Goal: Information Seeking & Learning: Learn about a topic

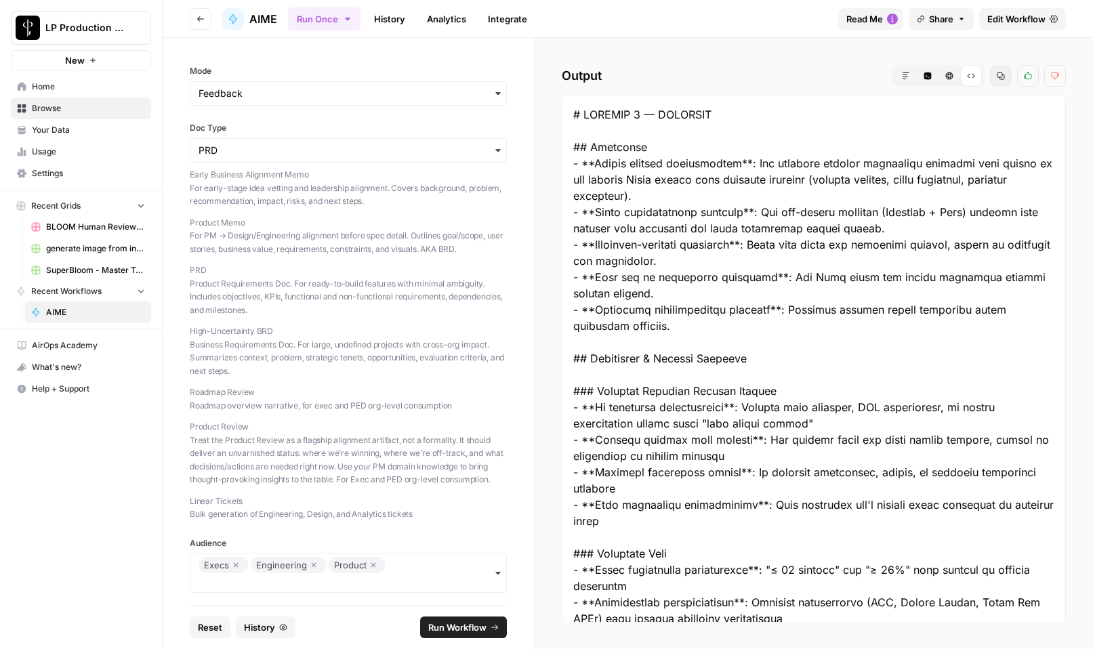
scroll to position [1283, 0]
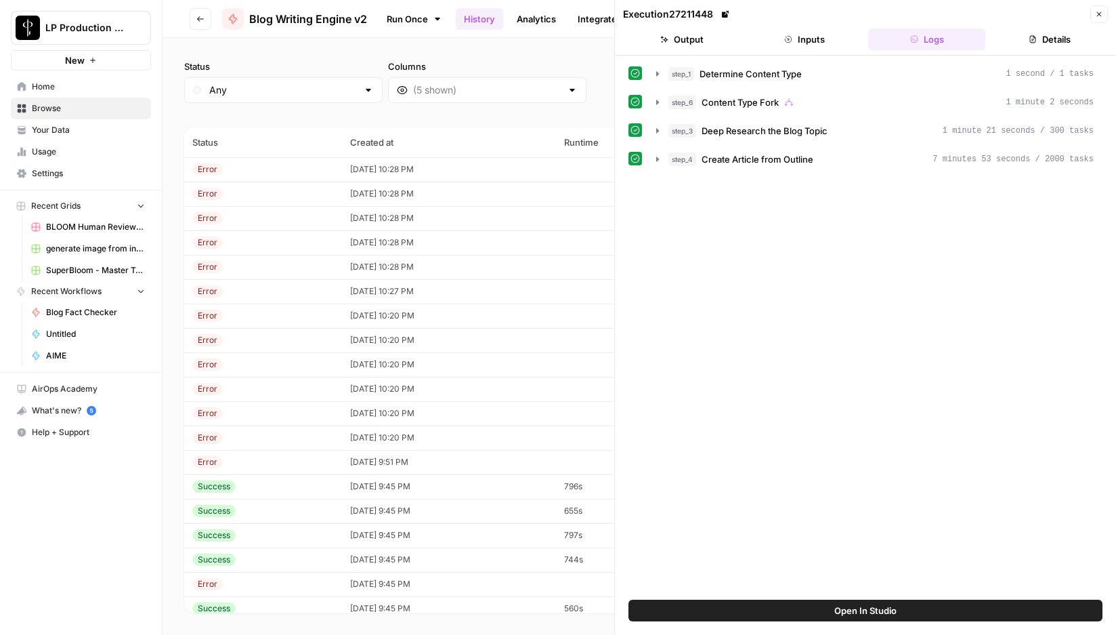
scroll to position [202, 0]
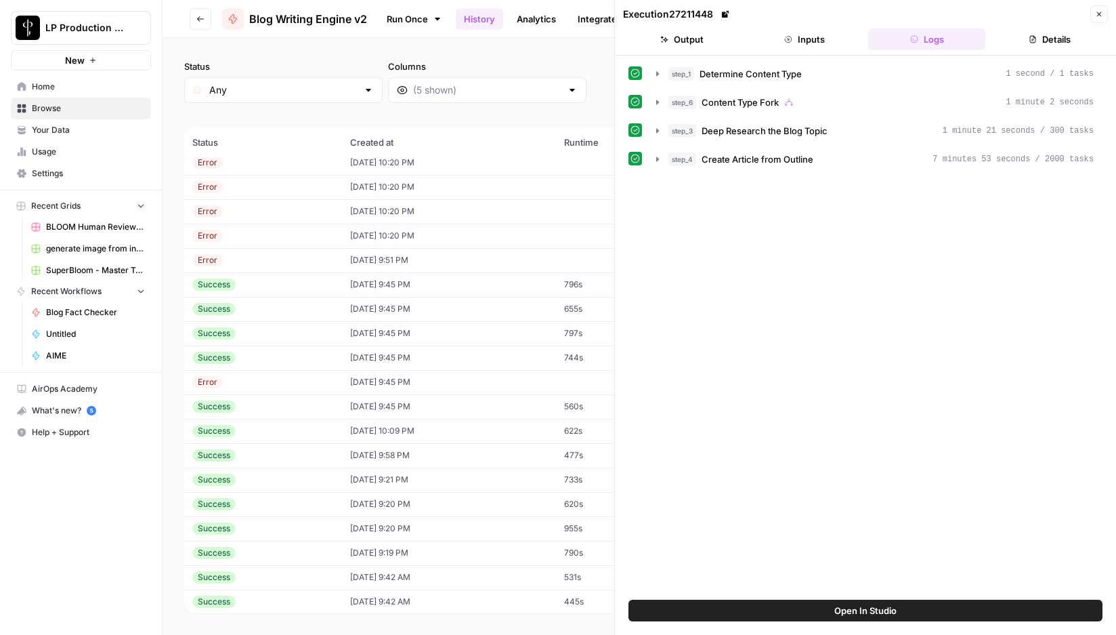
click at [1101, 14] on icon "button" at bounding box center [1099, 14] width 8 height 8
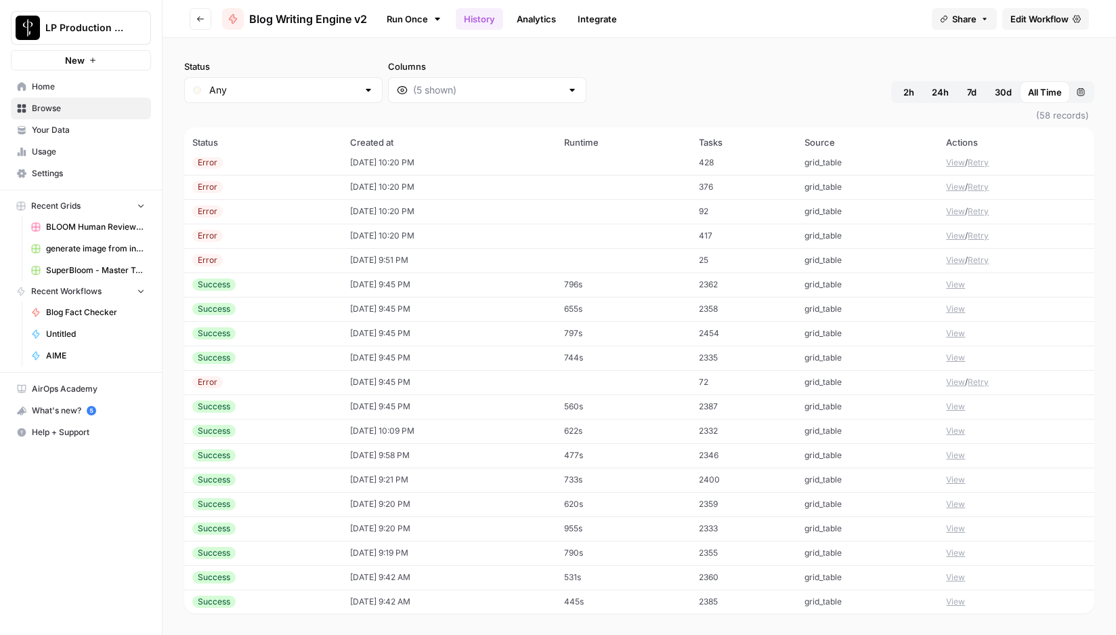
click at [1047, 18] on span "Edit Workflow" at bounding box center [1040, 19] width 58 height 14
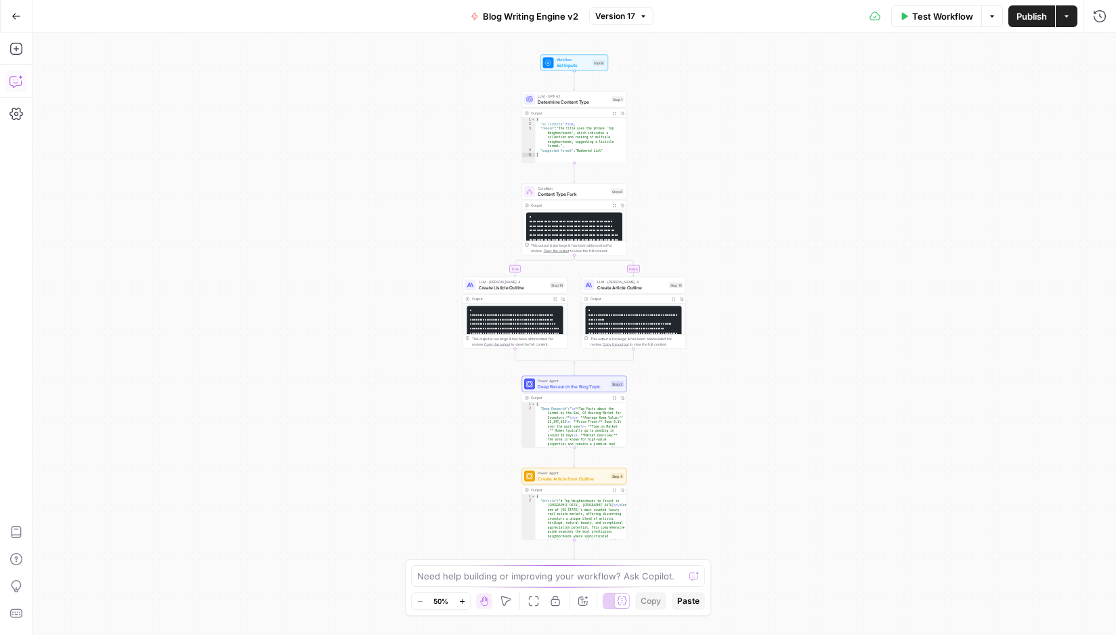
click at [16, 72] on button "Copilot" at bounding box center [16, 81] width 22 height 22
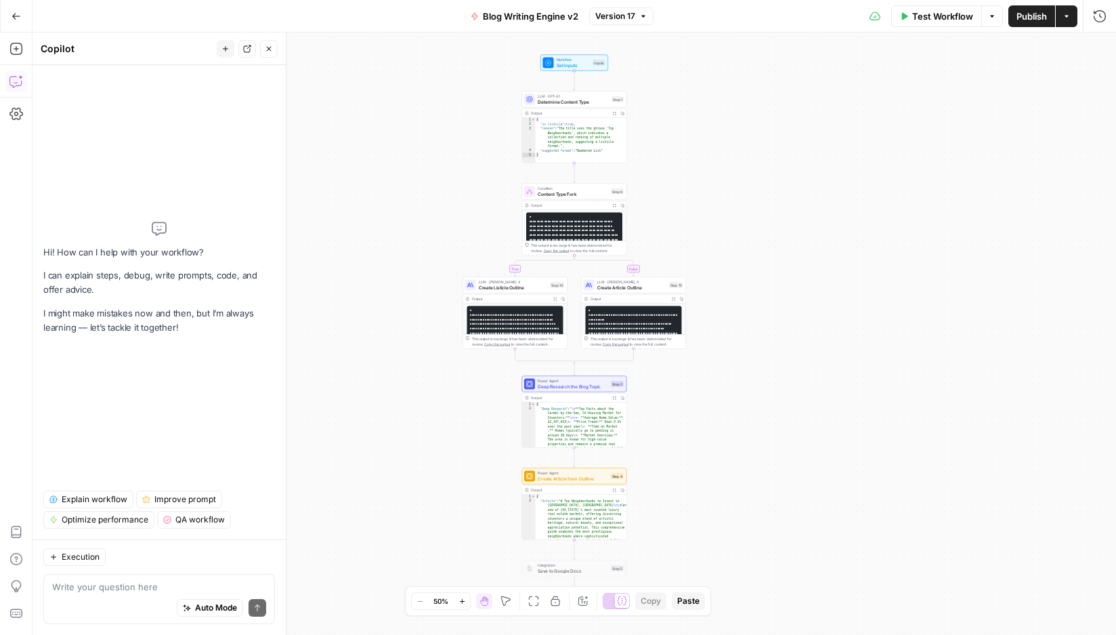
click at [77, 499] on span "Explain workflow" at bounding box center [95, 499] width 66 height 12
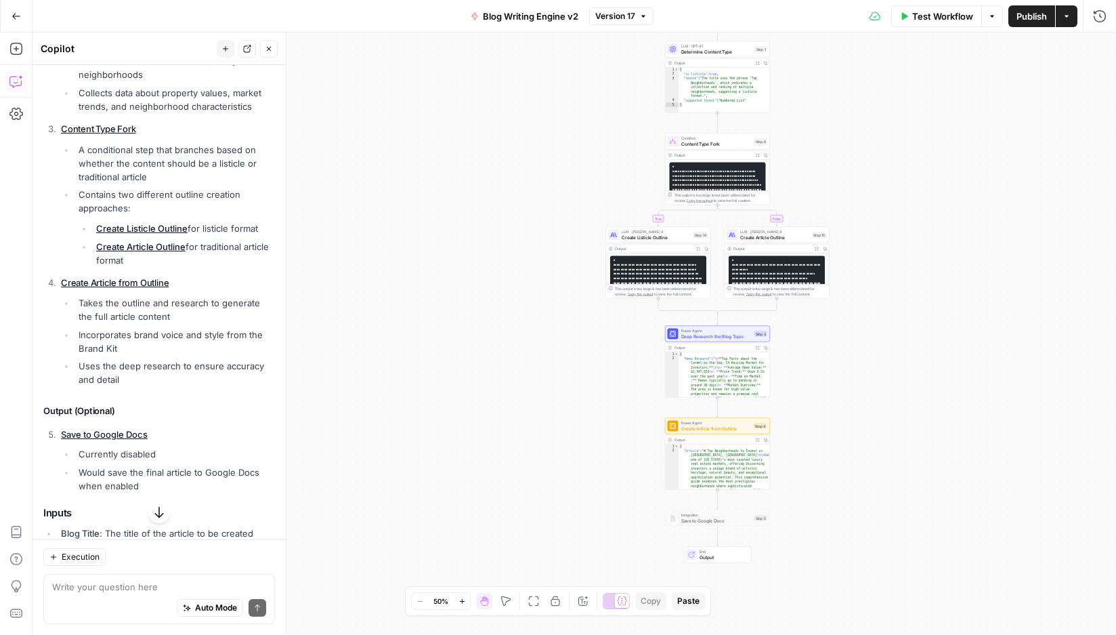
scroll to position [591, 0]
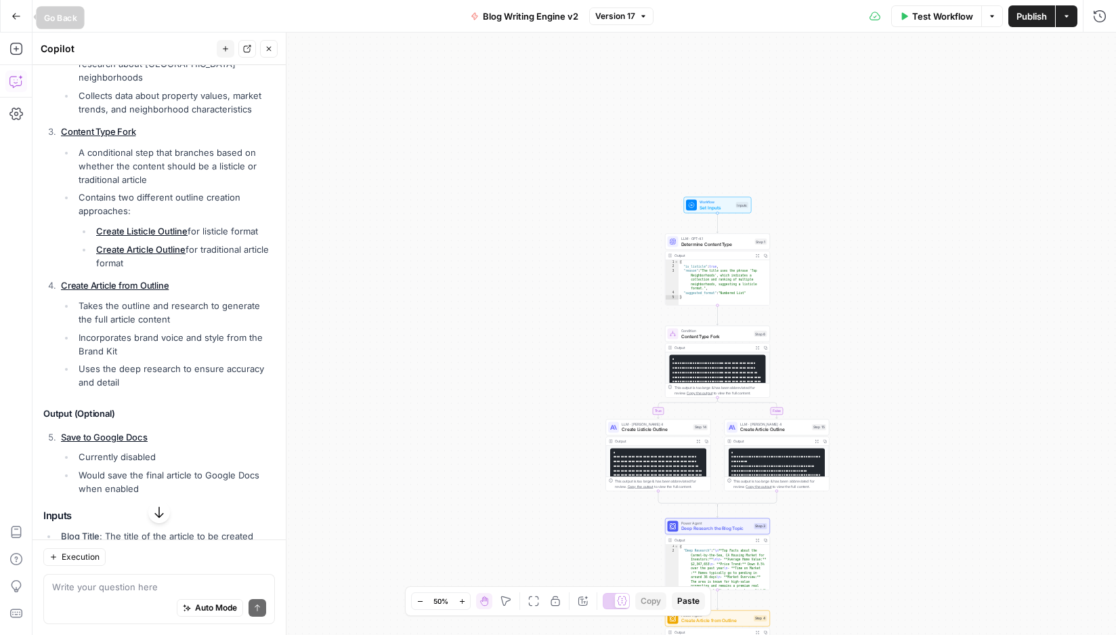
click at [14, 16] on icon "button" at bounding box center [16, 16] width 8 height 6
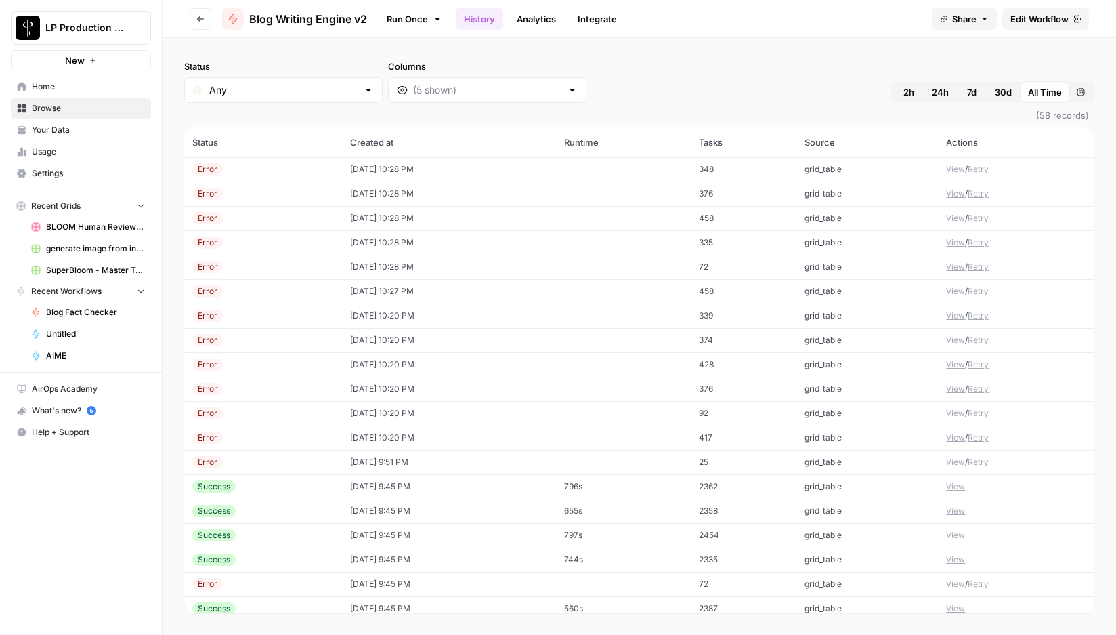
click at [205, 20] on button "Go back" at bounding box center [201, 19] width 22 height 22
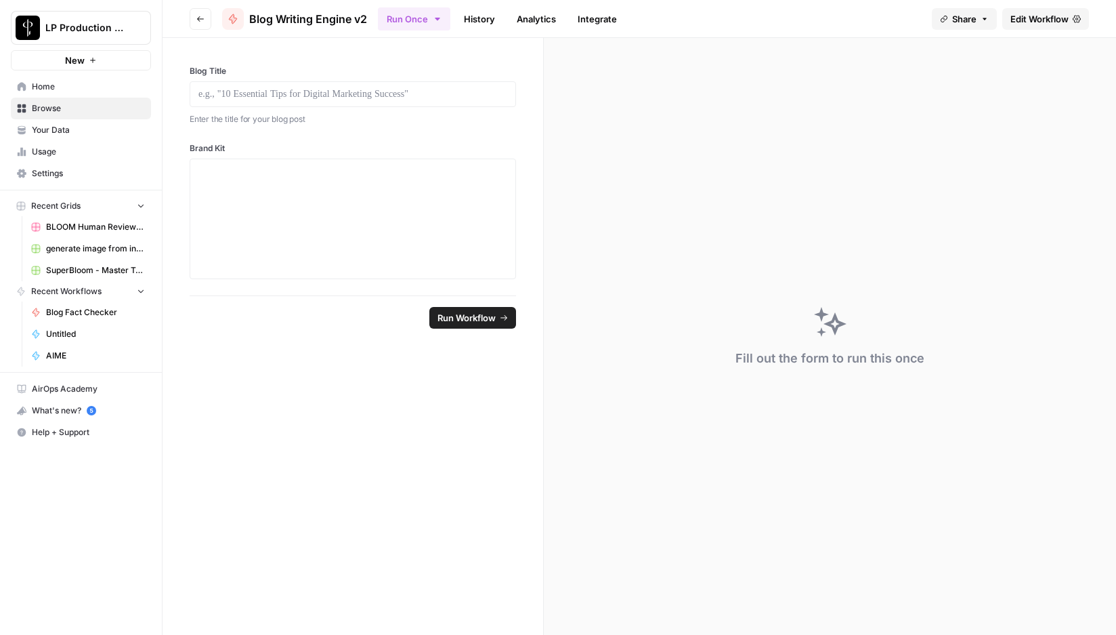
click at [198, 18] on icon "button" at bounding box center [200, 19] width 8 height 8
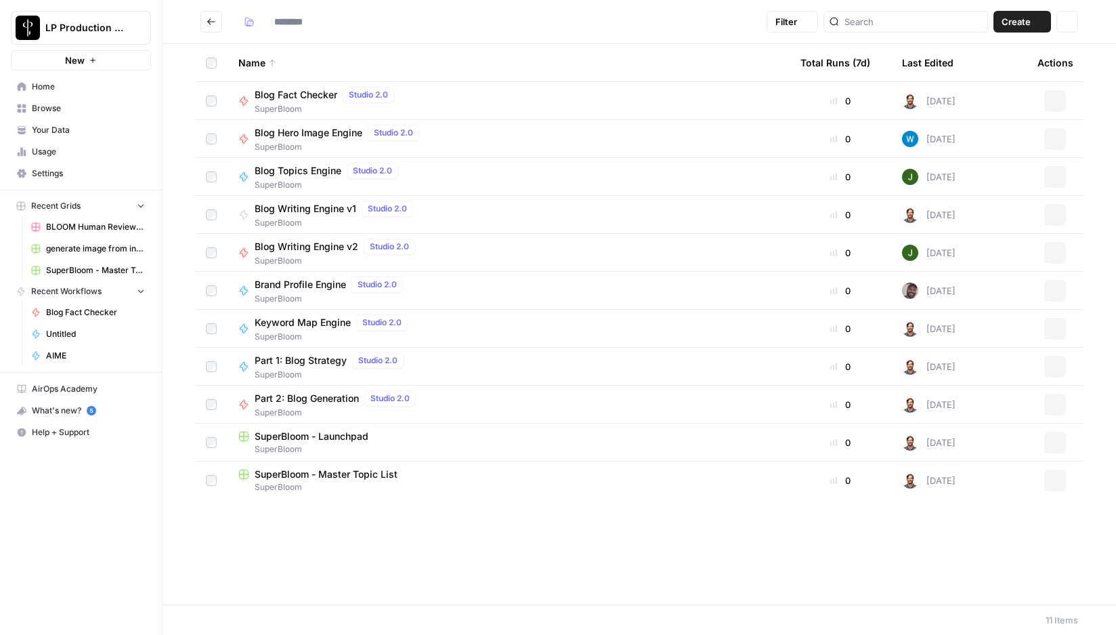
type input "**********"
click at [300, 398] on span "Part 2: Blog Generation" at bounding box center [307, 399] width 104 height 14
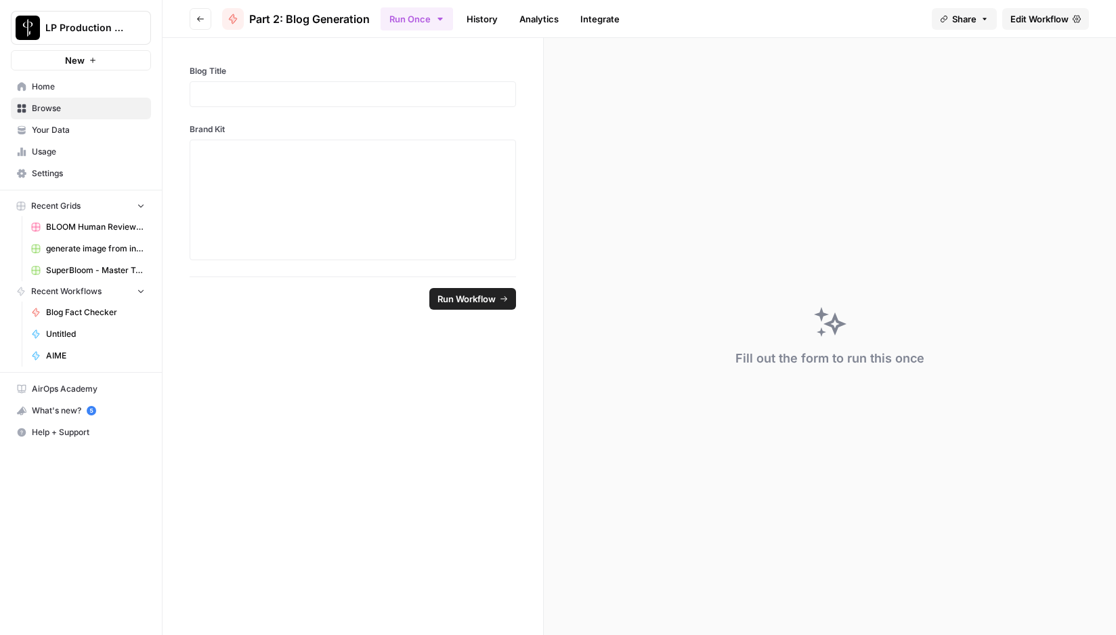
click at [1059, 20] on span "Edit Workflow" at bounding box center [1040, 19] width 58 height 14
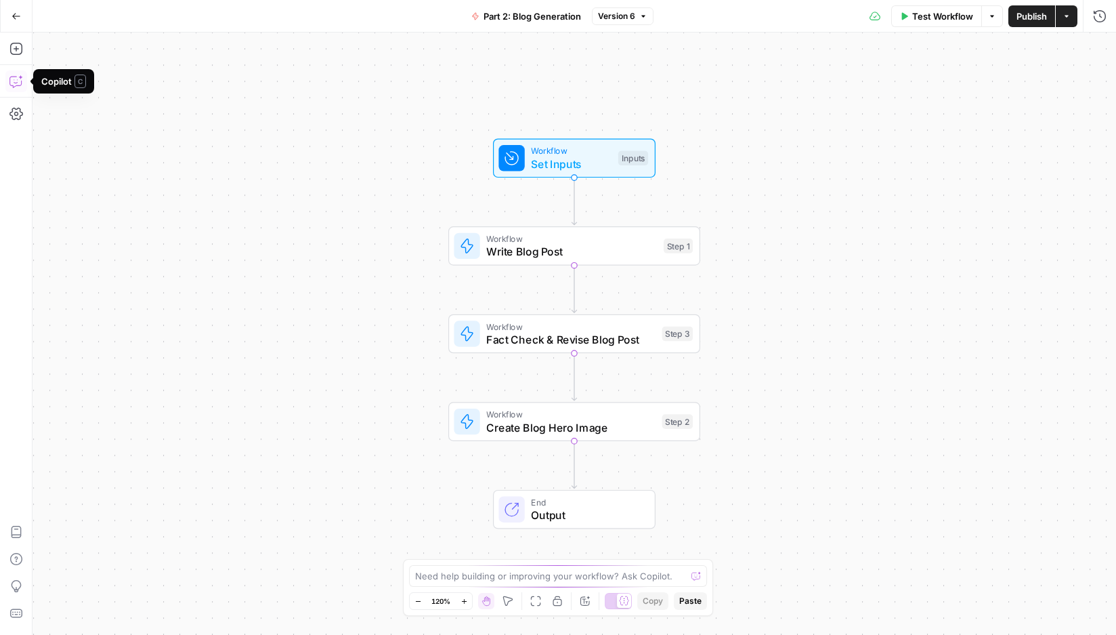
click at [16, 85] on icon "button" at bounding box center [16, 82] width 14 height 14
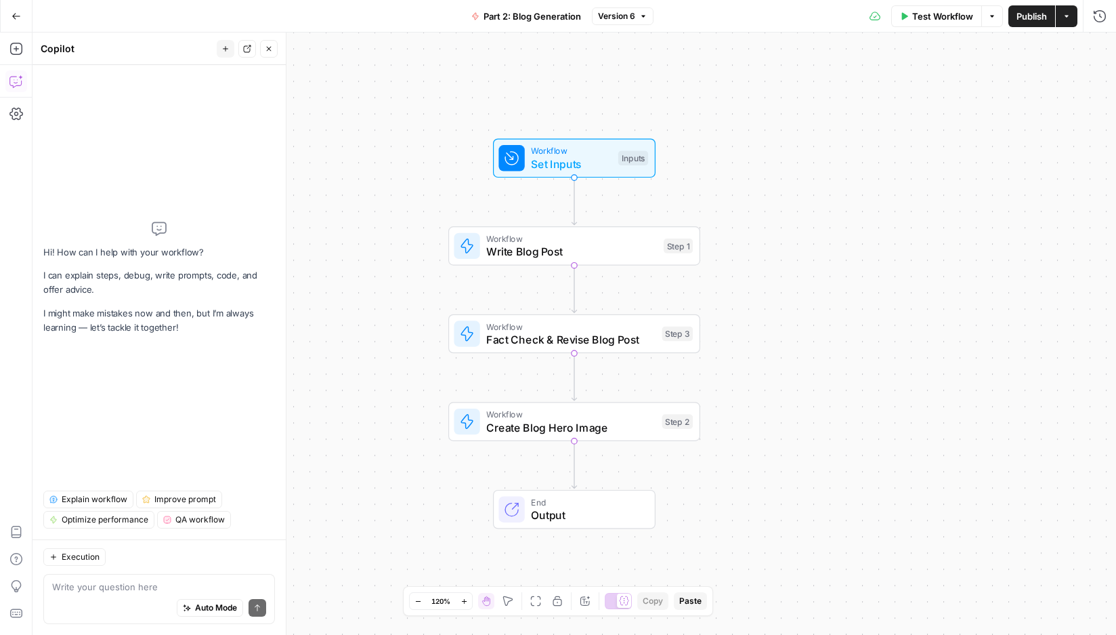
click at [93, 503] on span "Explain workflow" at bounding box center [95, 499] width 66 height 12
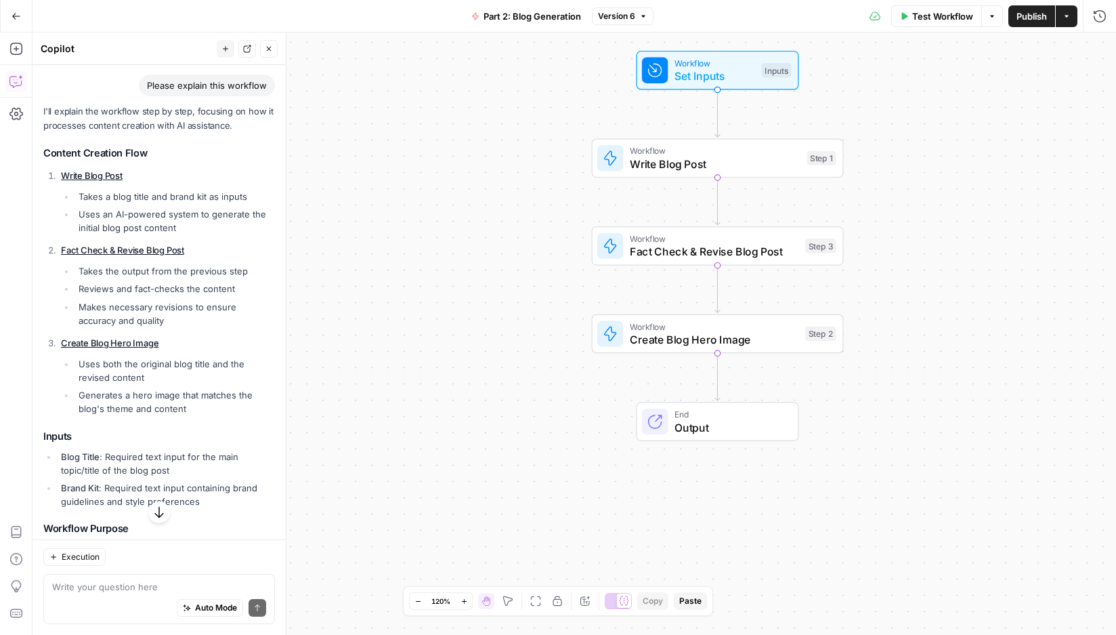
scroll to position [96, 0]
drag, startPoint x: 218, startPoint y: 351, endPoint x: 56, endPoint y: 177, distance: 238.2
click at [56, 177] on div "I'll explain the workflow step by step, focusing on how it processes content cr…" at bounding box center [159, 405] width 232 height 597
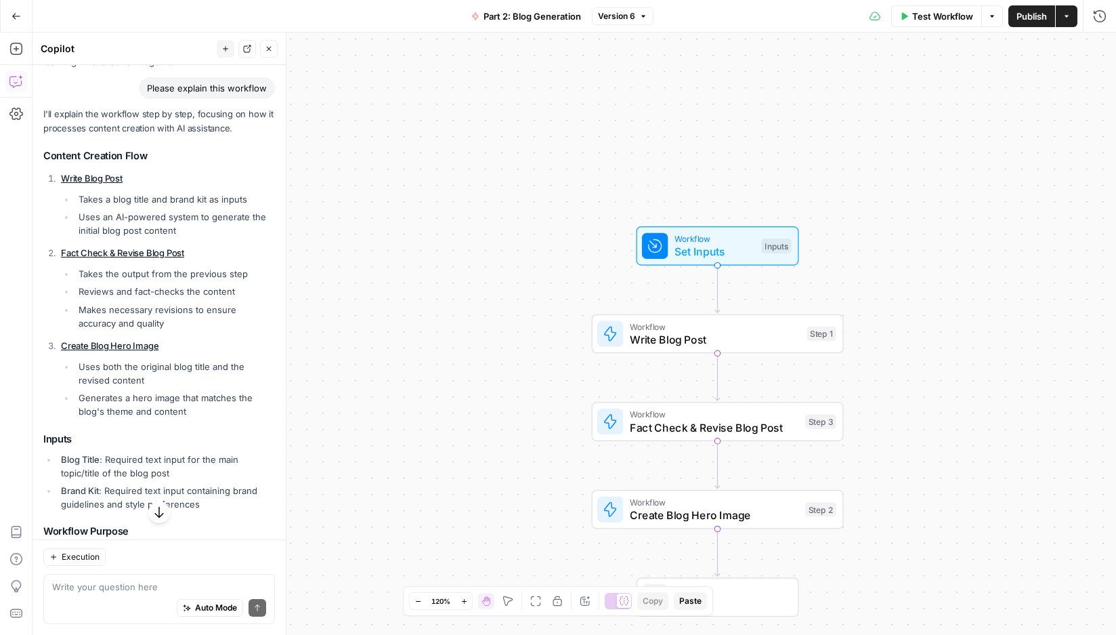
click at [102, 152] on h3 "Content Creation Flow" at bounding box center [159, 156] width 232 height 13
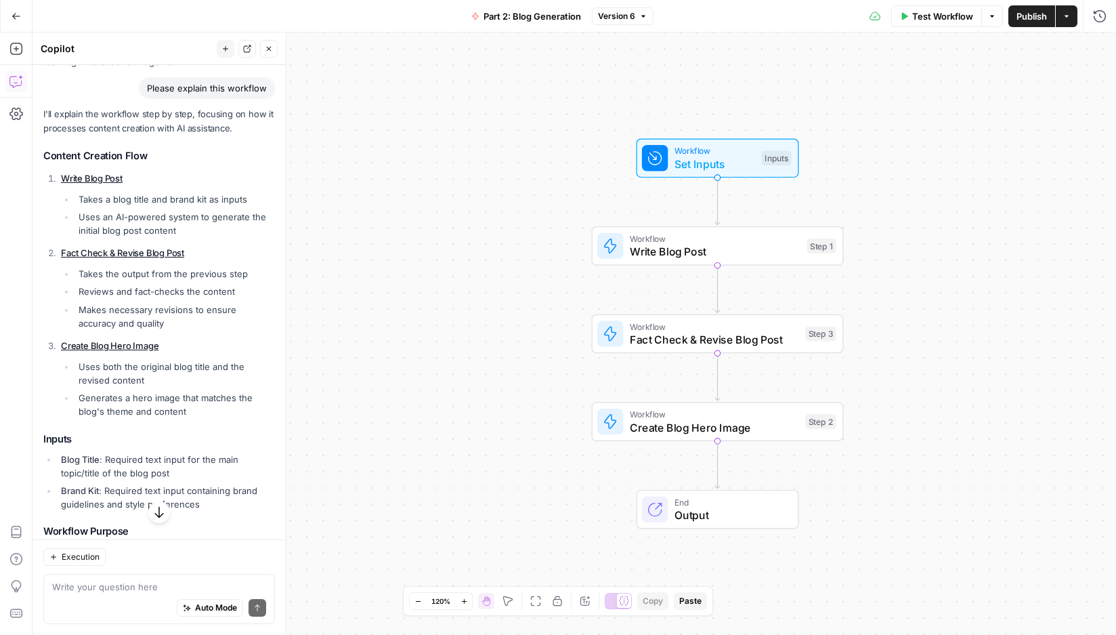
drag, startPoint x: 41, startPoint y: 176, endPoint x: 211, endPoint y: 412, distance: 290.7
click at [211, 412] on div "Hi! How can I help with your workflow? I can explain steps, debug, write prompt…" at bounding box center [159, 353] width 253 height 768
copy ol "Write Blog Post Takes a blog title and brand kit as inputs Uses an AI-powered s…"
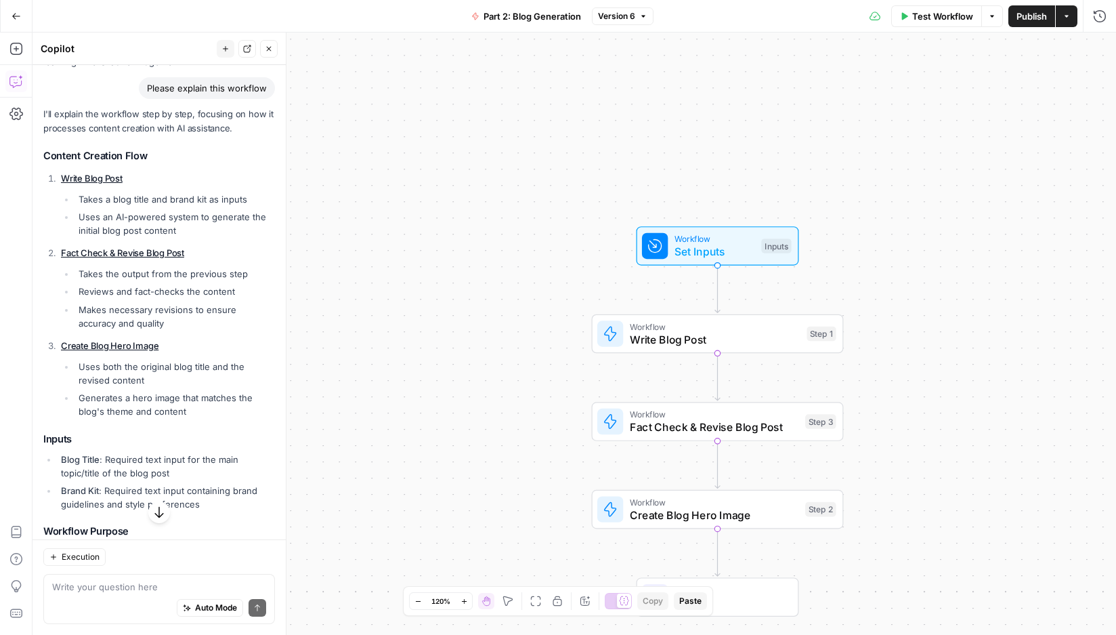
click at [117, 329] on li "Makes necessary revisions to ensure accuracy and quality" at bounding box center [175, 316] width 200 height 27
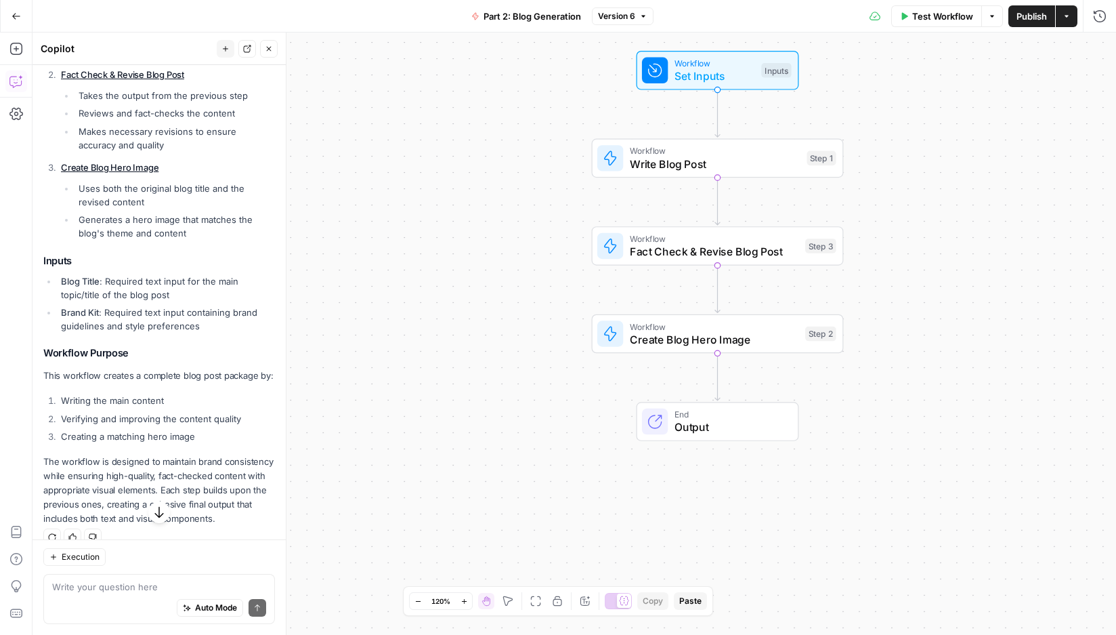
scroll to position [0, 0]
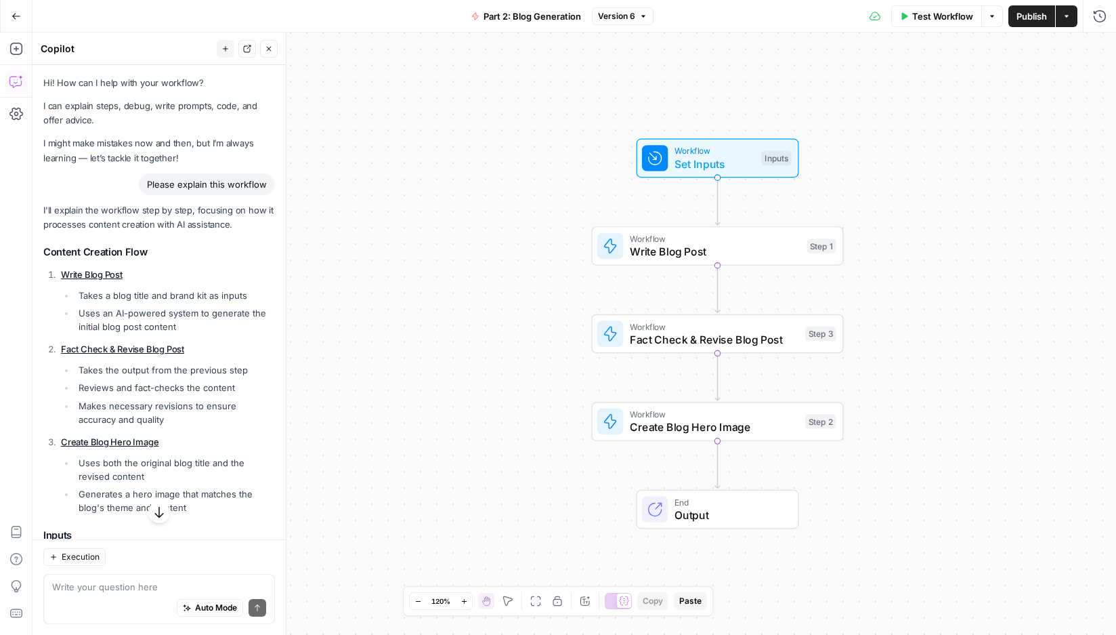
click at [14, 16] on icon "button" at bounding box center [16, 16] width 9 height 9
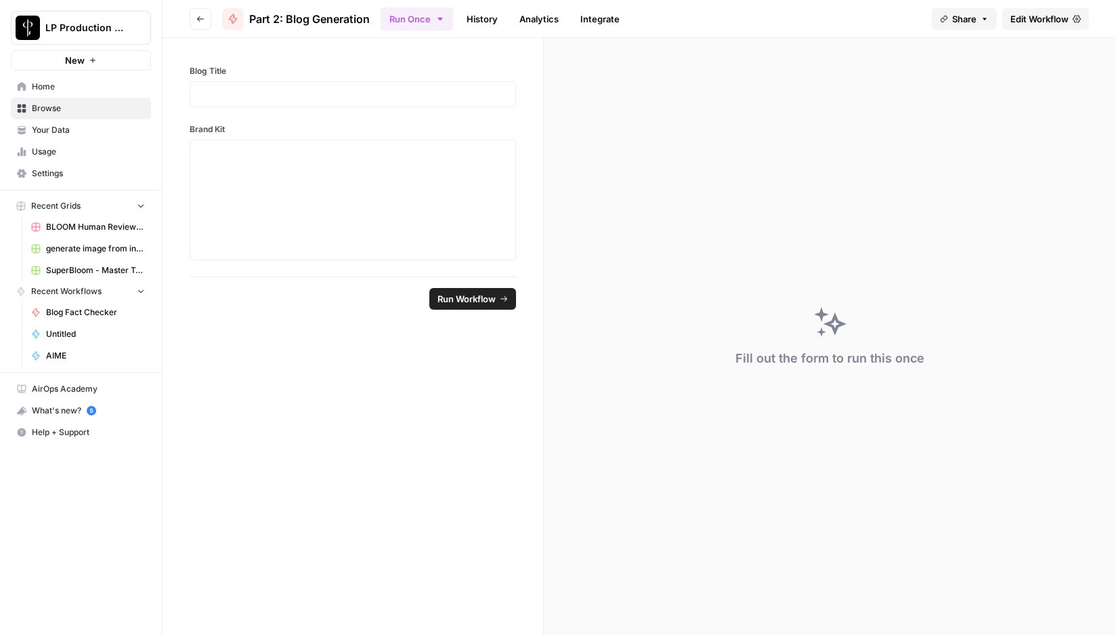
click at [211, 19] on header "Go back Part 2: Blog Generation Run Once History Analytics Integrate Share Edit…" at bounding box center [640, 19] width 954 height 38
click at [201, 17] on icon "button" at bounding box center [200, 19] width 8 height 8
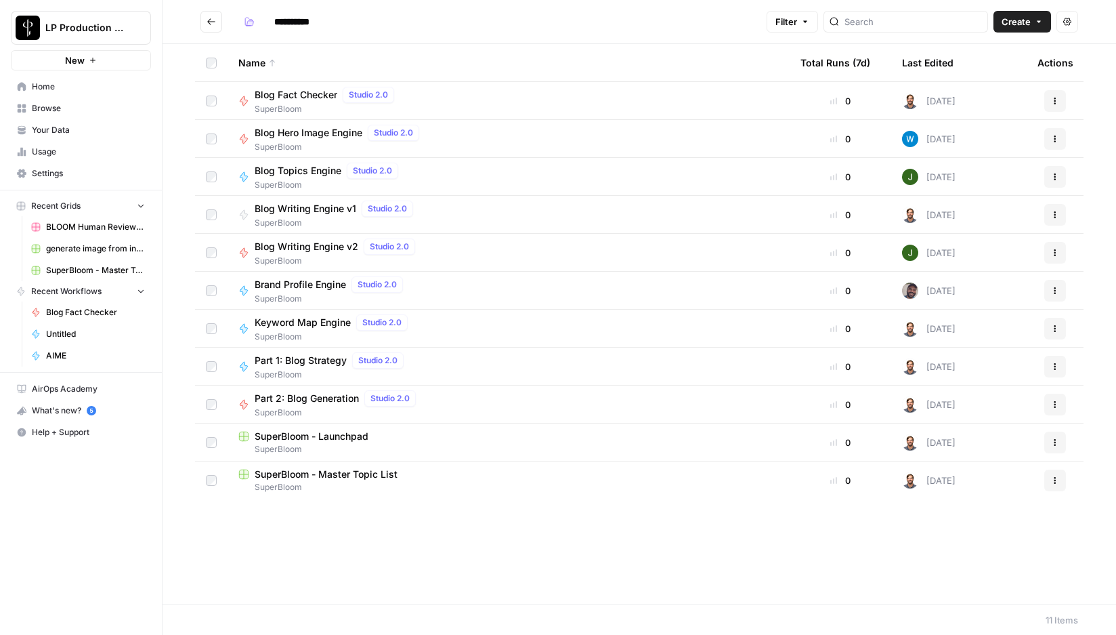
click at [314, 363] on span "Part 1: Blog Strategy" at bounding box center [301, 361] width 92 height 14
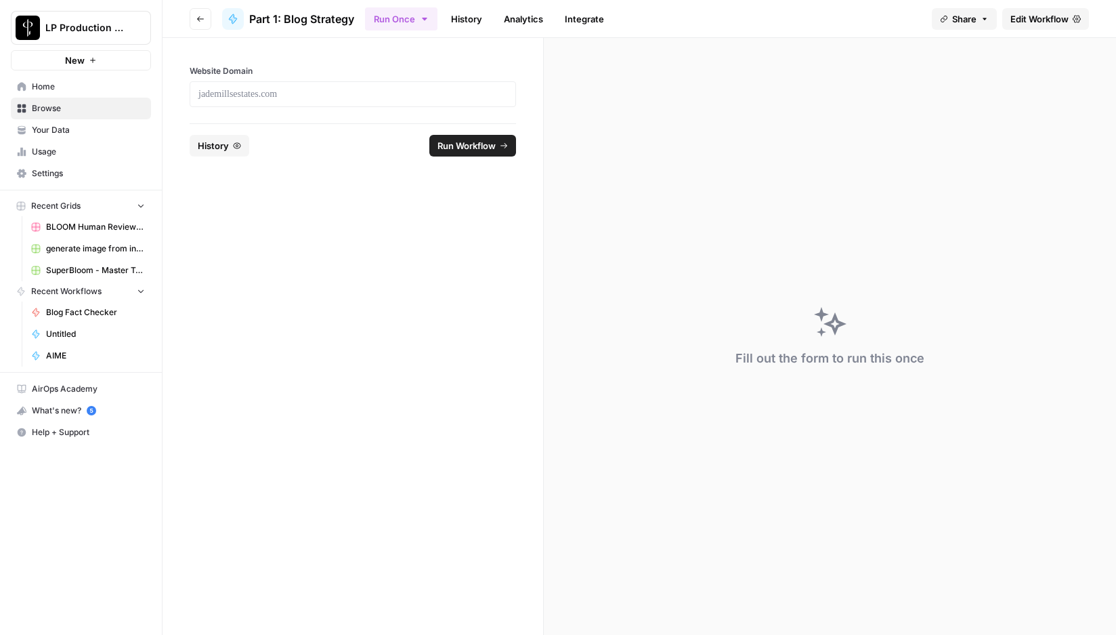
click at [1053, 19] on span "Edit Workflow" at bounding box center [1040, 19] width 58 height 14
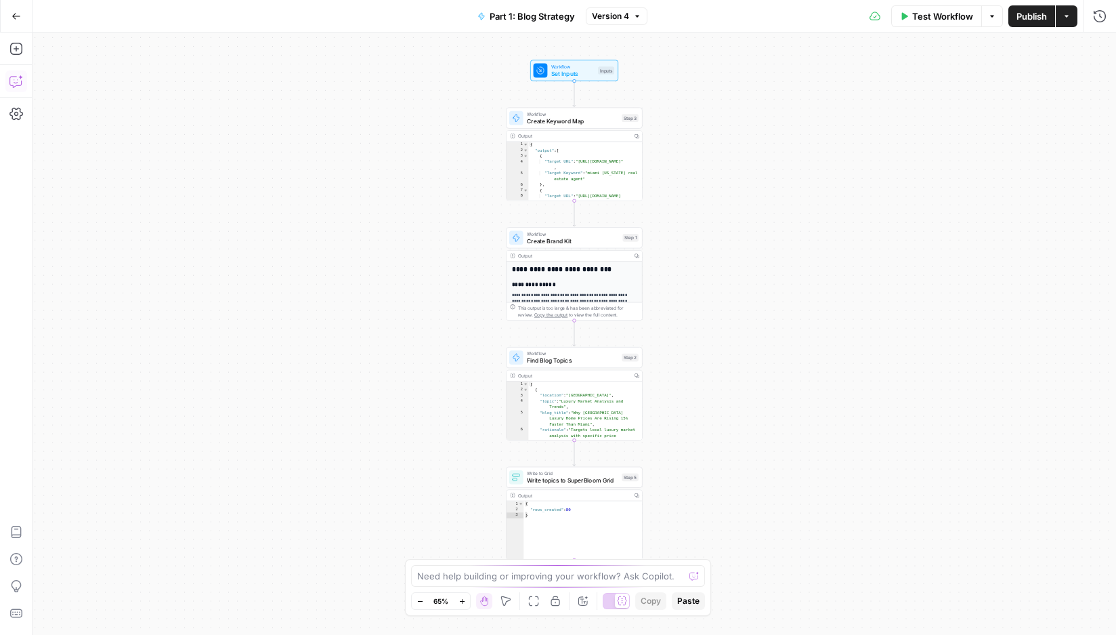
click at [14, 79] on icon "button" at bounding box center [16, 82] width 14 height 14
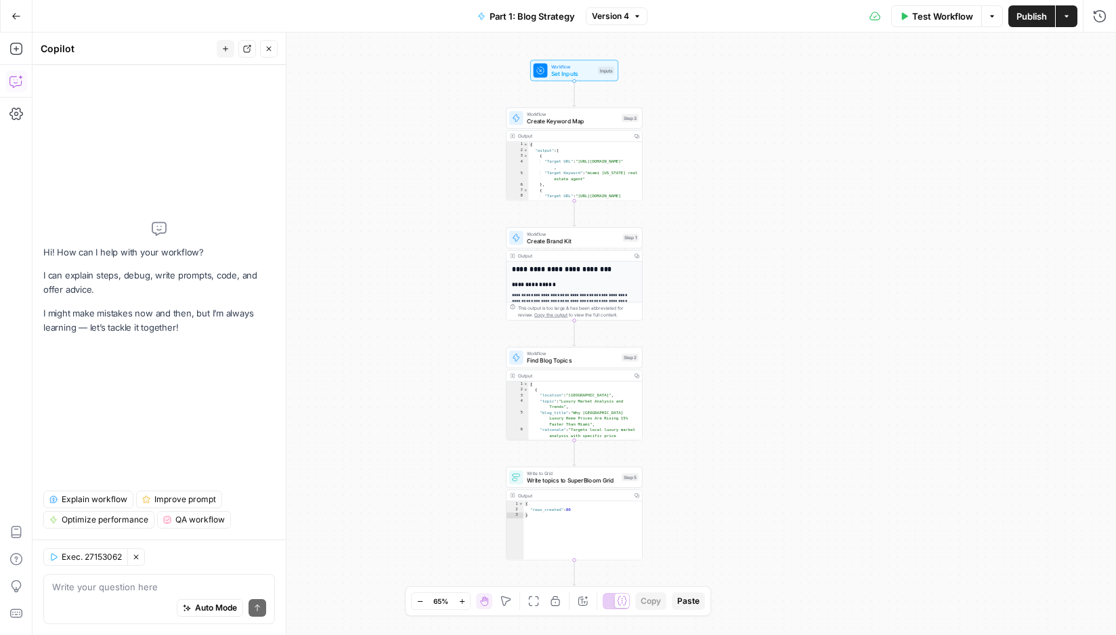
click at [99, 498] on span "Explain workflow" at bounding box center [95, 499] width 66 height 12
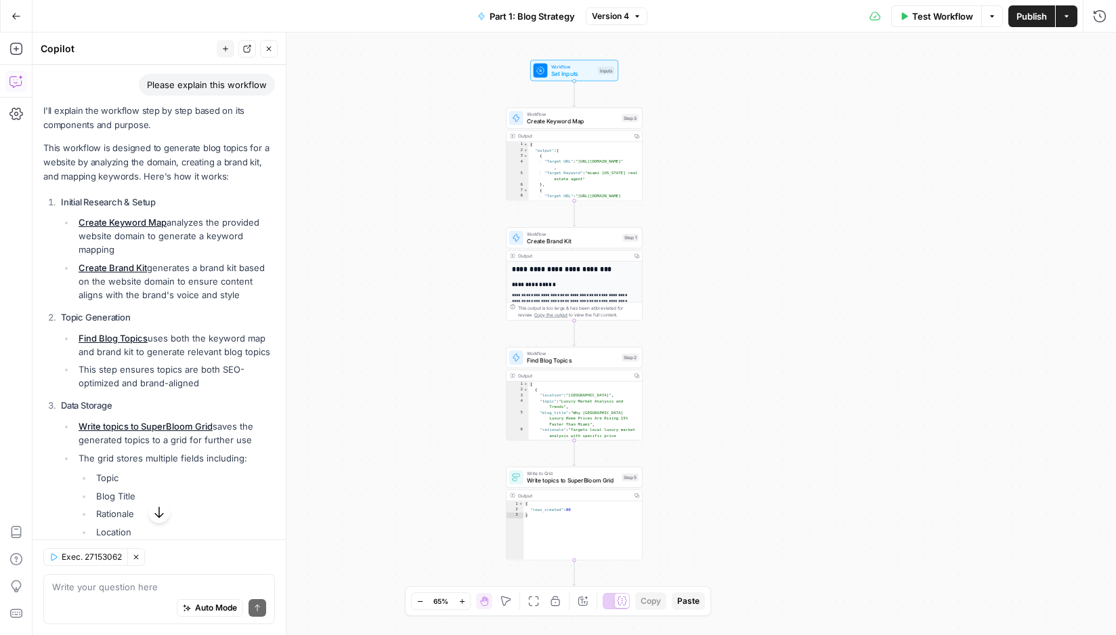
scroll to position [77, 0]
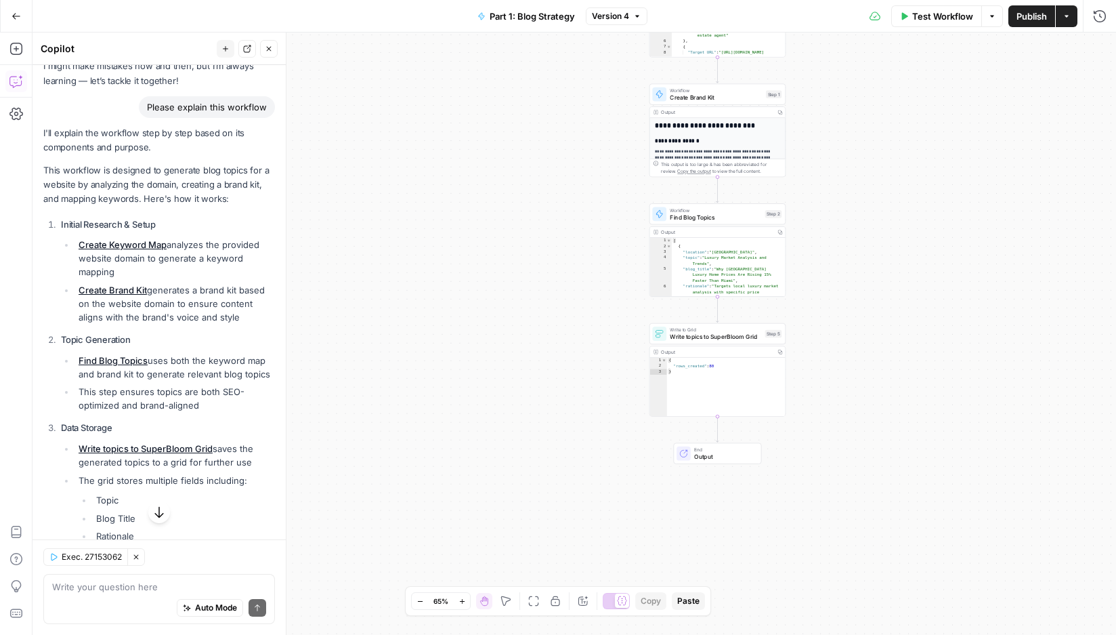
click at [15, 20] on icon "button" at bounding box center [16, 16] width 9 height 9
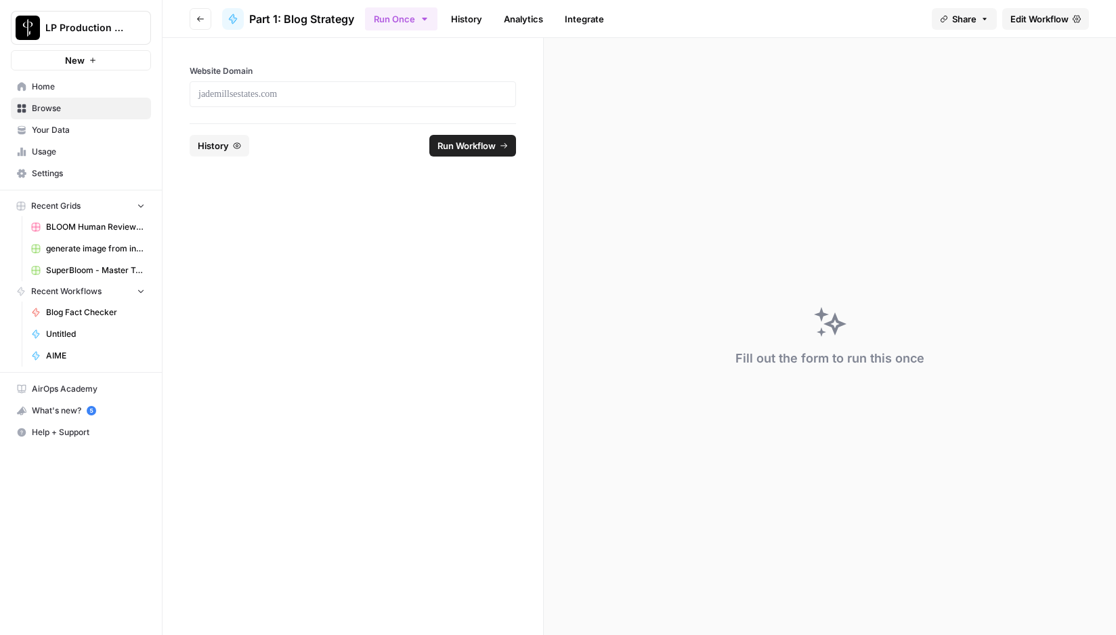
click at [198, 16] on icon "button" at bounding box center [200, 19] width 8 height 8
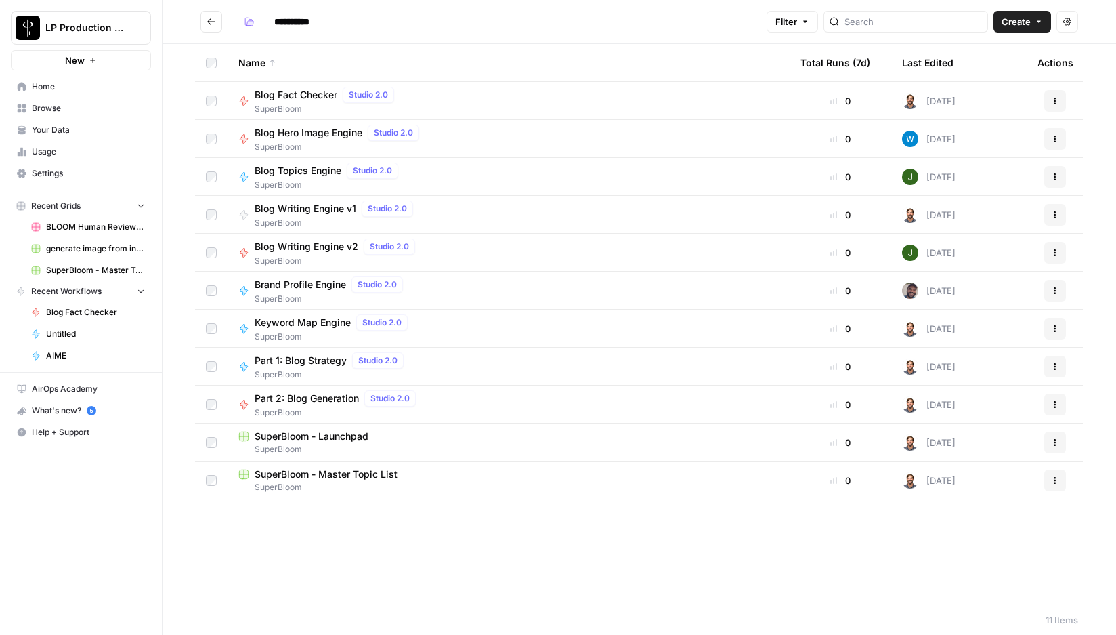
click at [312, 173] on span "Blog Topics Engine" at bounding box center [298, 171] width 87 height 14
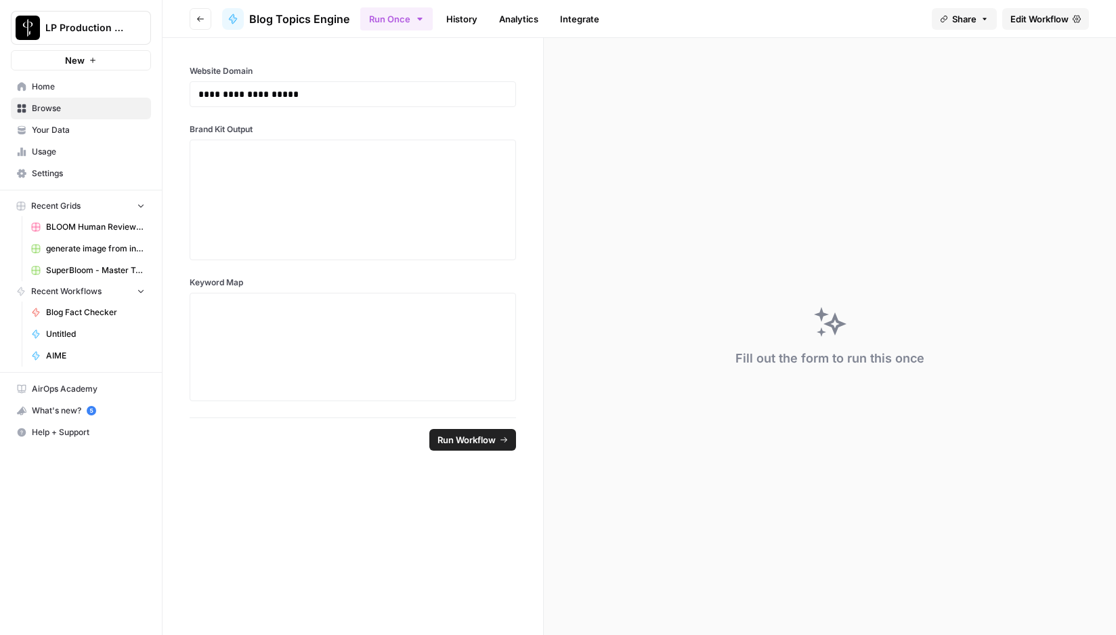
click at [1059, 19] on span "Edit Workflow" at bounding box center [1040, 19] width 58 height 14
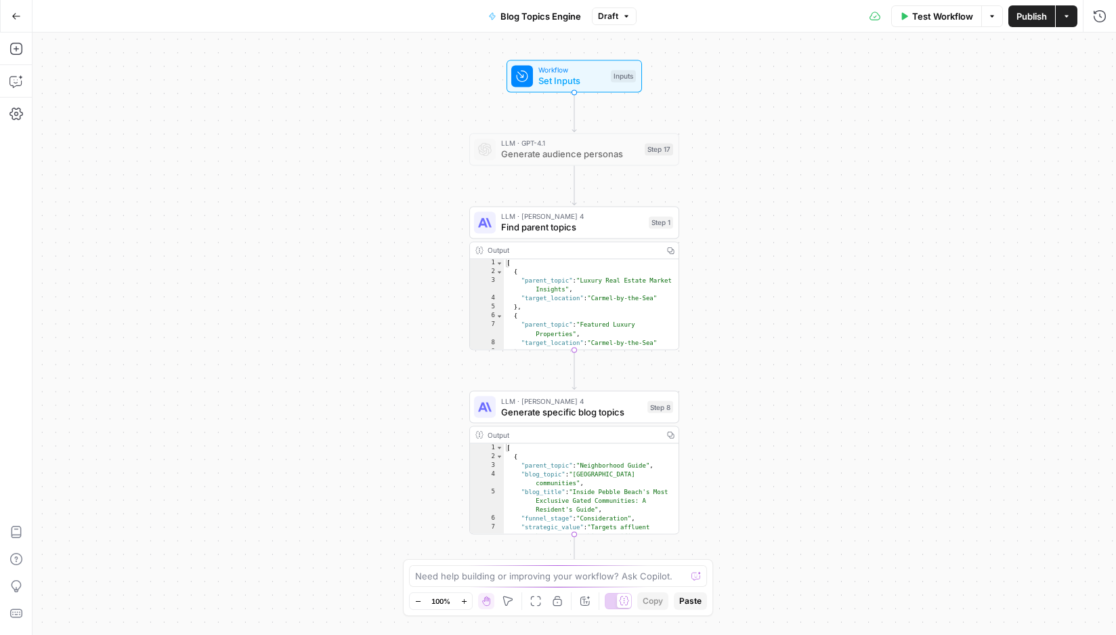
click at [37, 76] on div "Workflow Set Inputs Inputs LLM · GPT-4.1 Generate audience personas Step 17 LLM…" at bounding box center [575, 334] width 1084 height 602
click at [9, 81] on icon "button" at bounding box center [15, 82] width 12 height 11
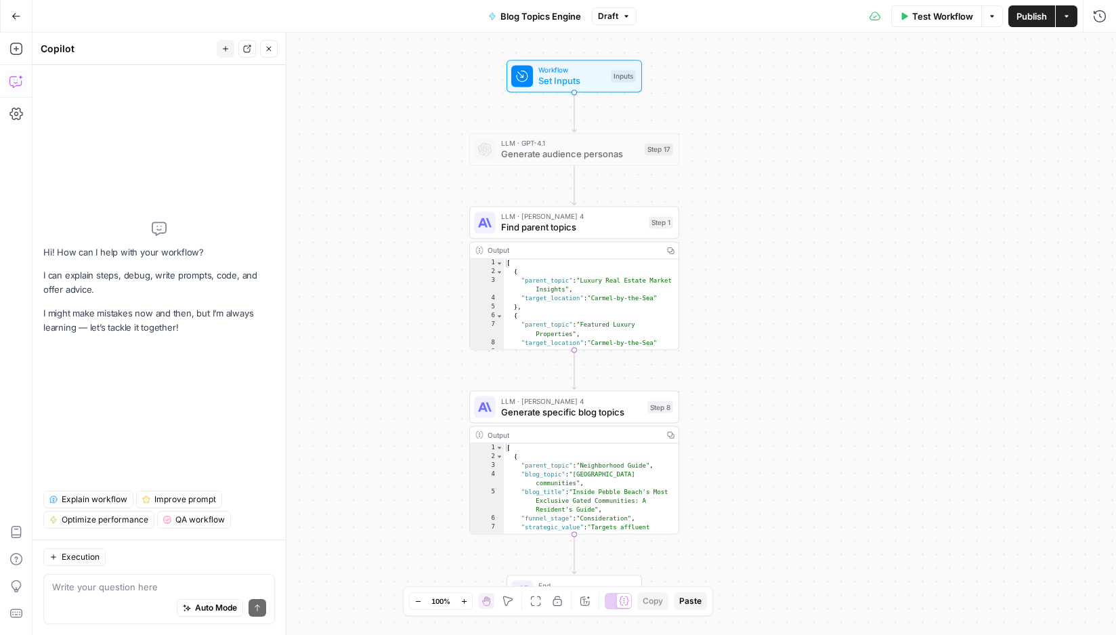
click at [97, 498] on span "Explain workflow" at bounding box center [95, 499] width 66 height 12
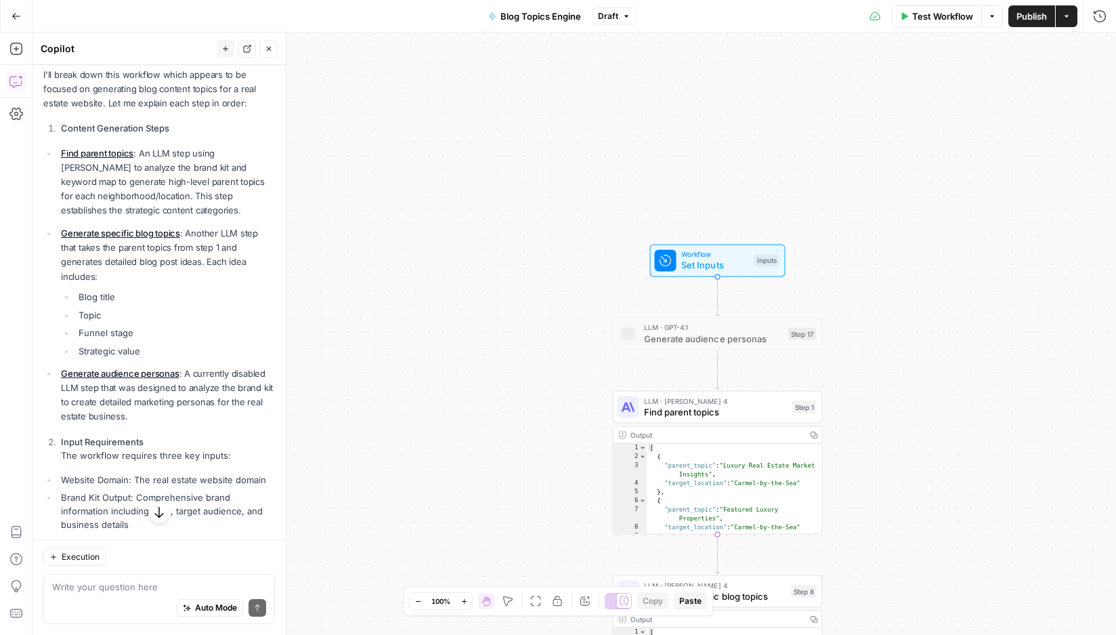
scroll to position [103, 0]
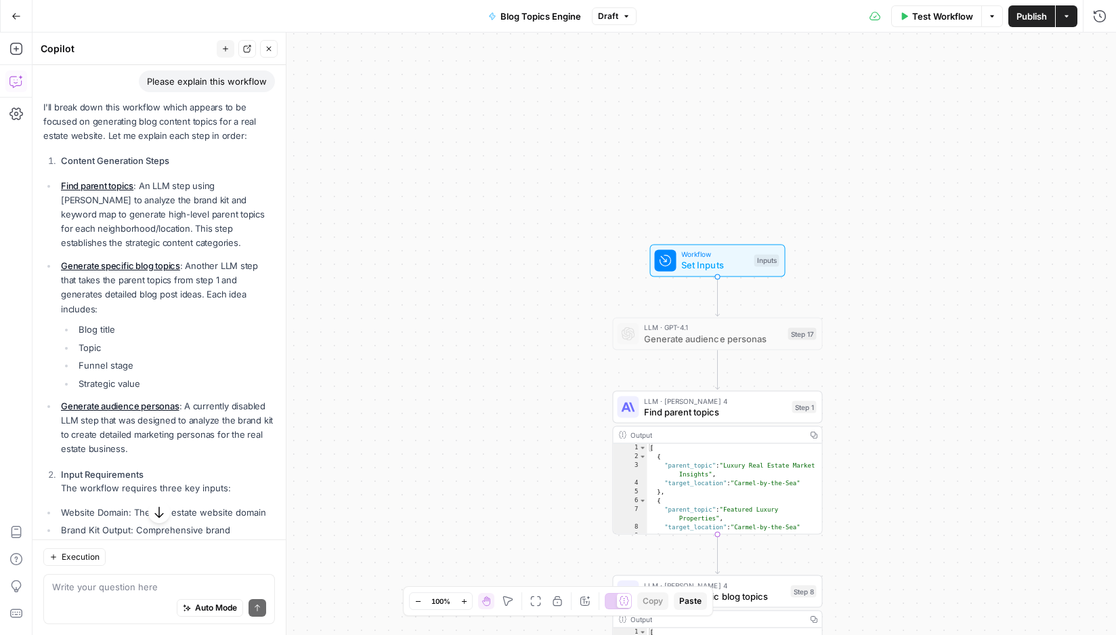
drag, startPoint x: 150, startPoint y: 301, endPoint x: 59, endPoint y: 177, distance: 153.1
click at [59, 177] on div "I'll break down this workflow which appears to be focused on generating blog co…" at bounding box center [159, 465] width 232 height 731
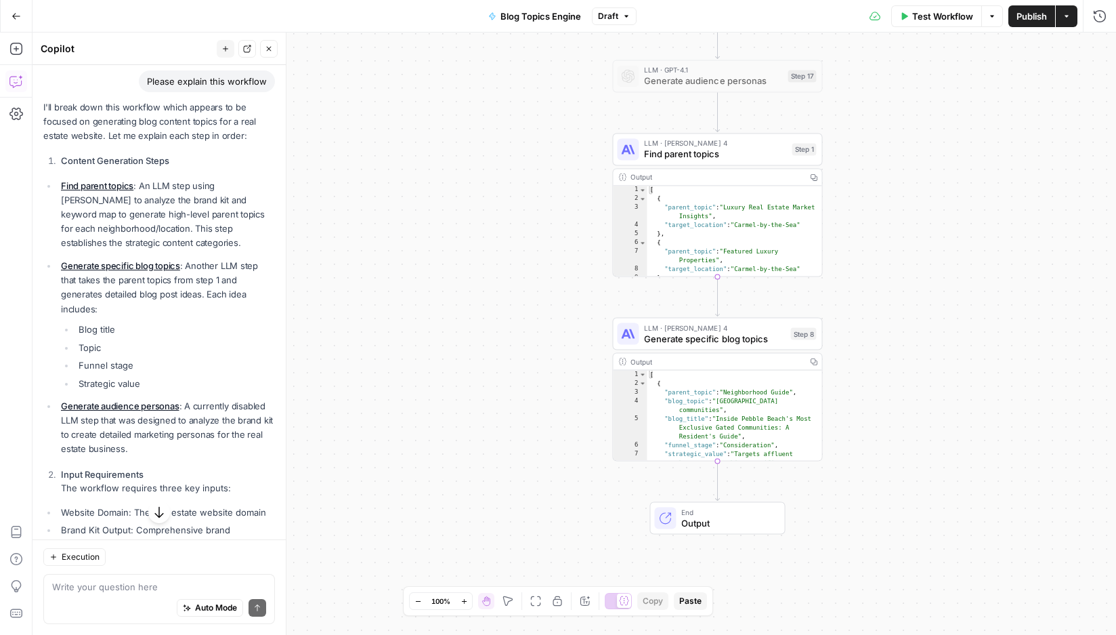
click at [160, 358] on li "Funnel stage" at bounding box center [175, 365] width 200 height 14
drag, startPoint x: 146, startPoint y: 367, endPoint x: 49, endPoint y: 186, distance: 205.2
click at [49, 186] on ul "Find parent topics : An LLM step using Claude Sonnet to analyze the brand kit a…" at bounding box center [159, 318] width 232 height 278
copy ul "Find parent topics : An LLM step using Claude Sonnet to analyze the brand kit a…"
click at [13, 14] on icon "button" at bounding box center [16, 16] width 8 height 6
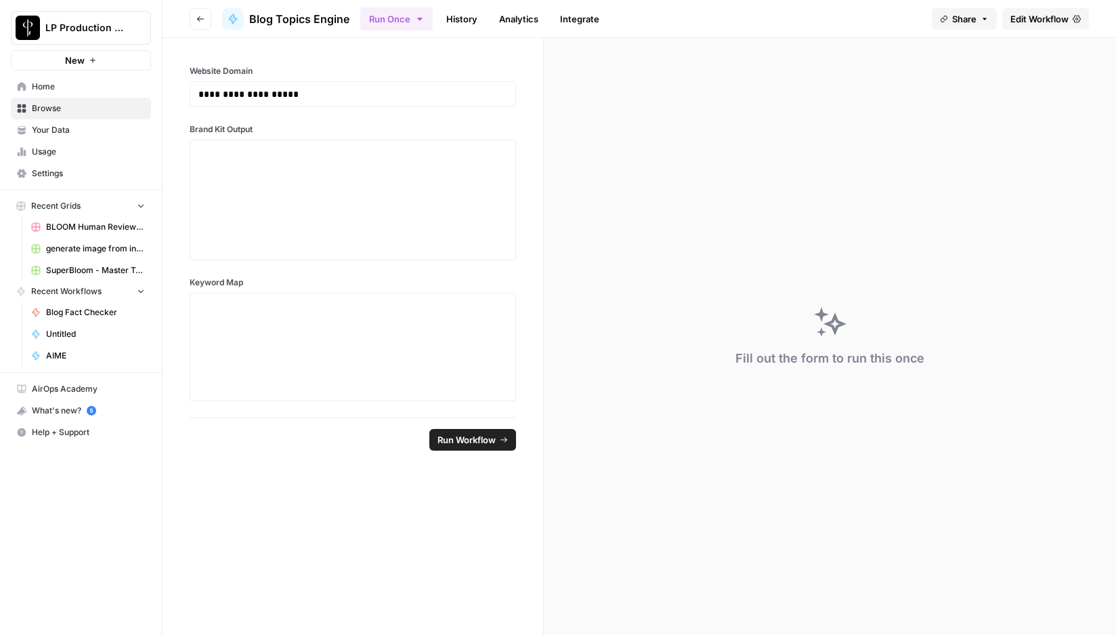
click at [205, 16] on button "Go back" at bounding box center [201, 19] width 22 height 22
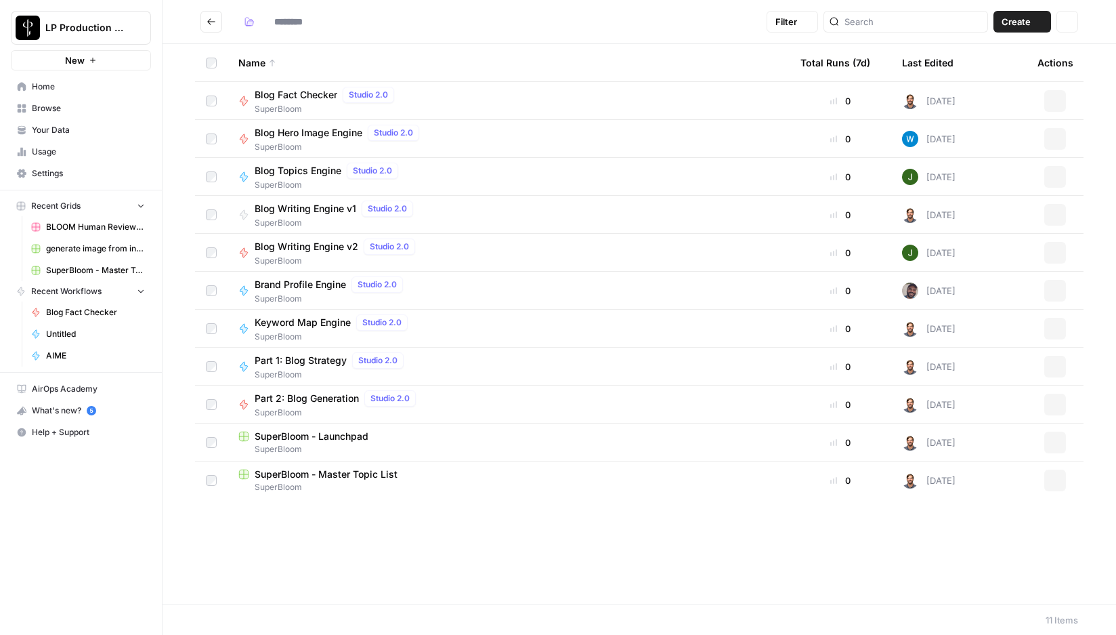
type input "**********"
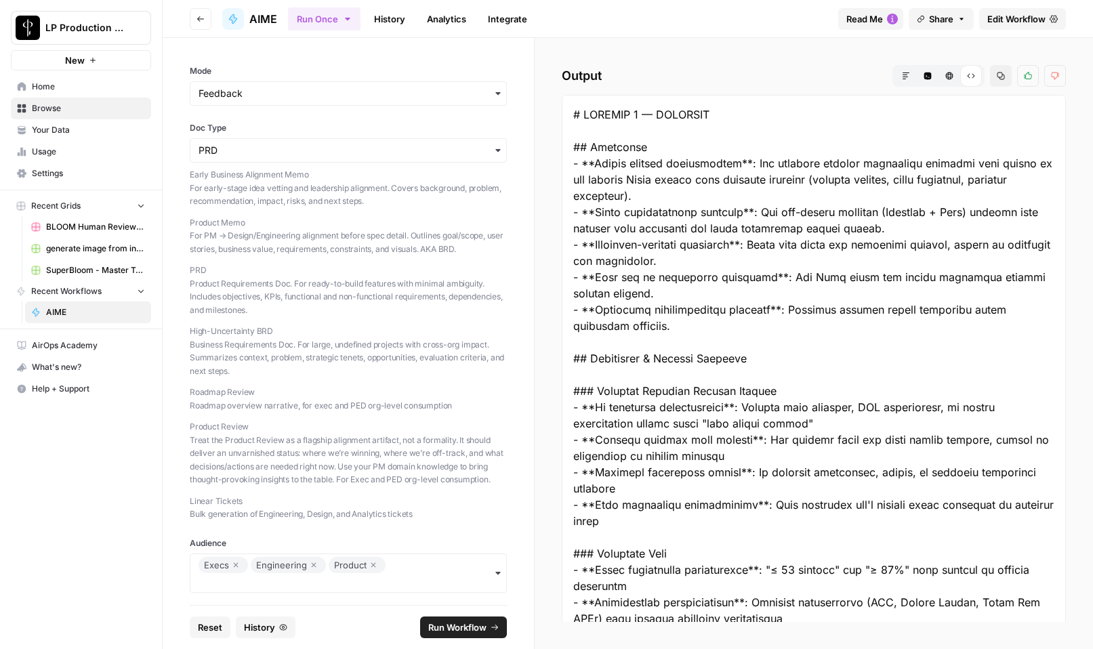
scroll to position [1283, 0]
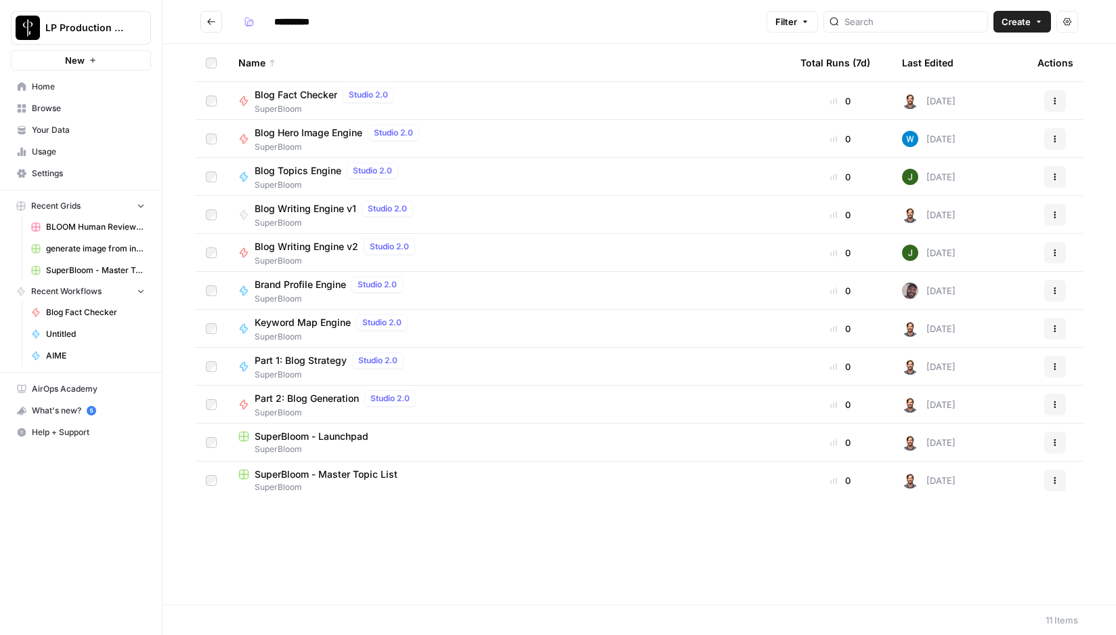
click at [45, 103] on span "Browse" at bounding box center [88, 108] width 113 height 12
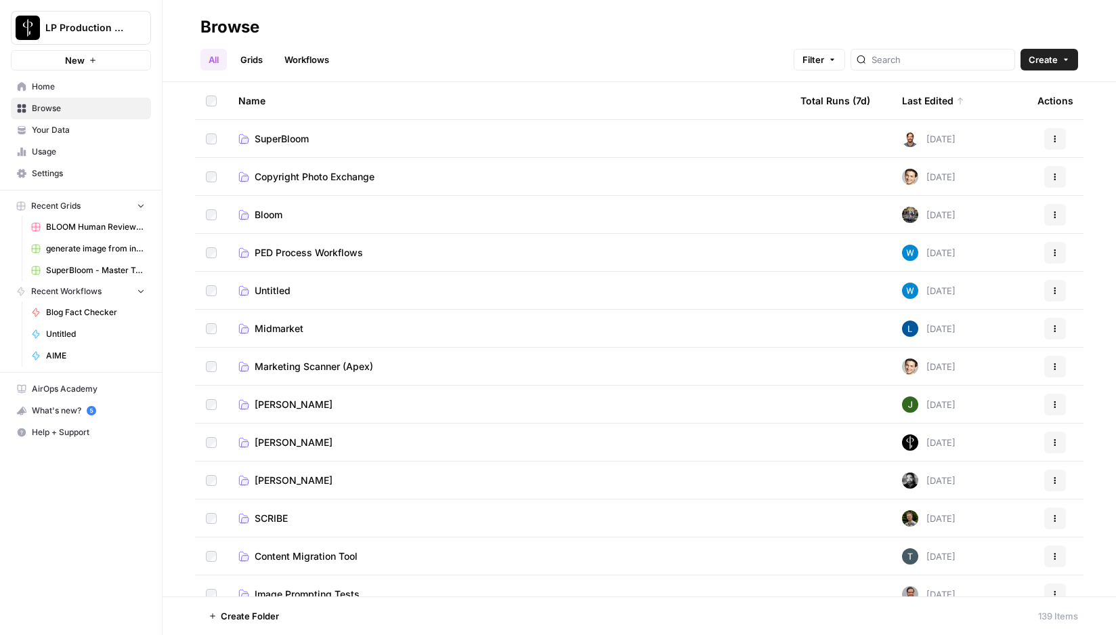
click at [324, 62] on link "Workflows" at bounding box center [306, 60] width 61 height 22
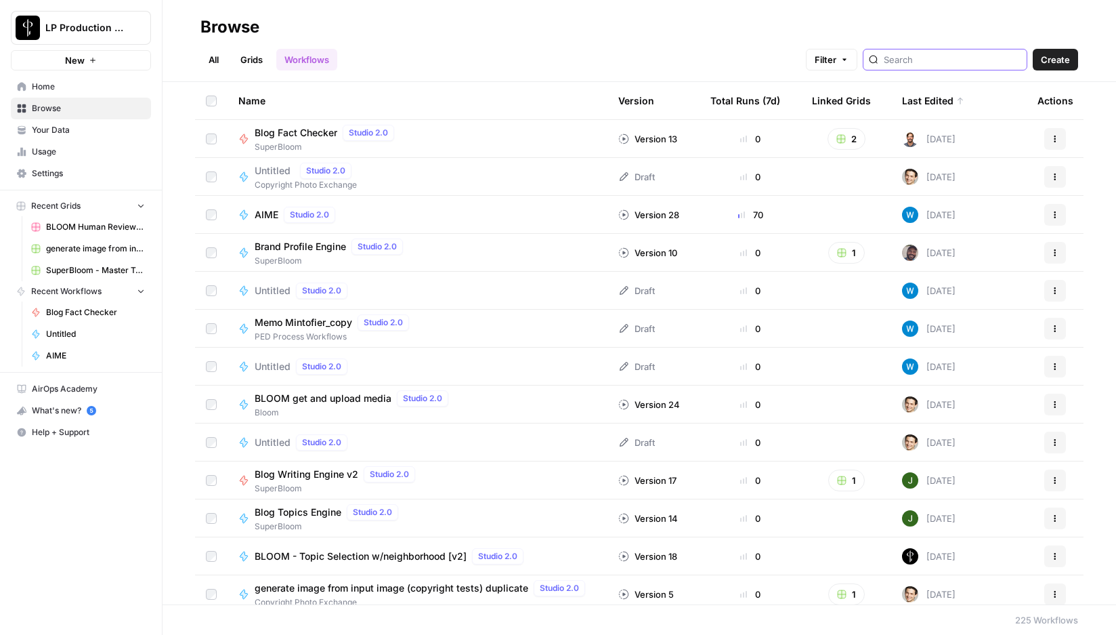
click at [947, 62] on input "search" at bounding box center [953, 60] width 138 height 14
type input "master"
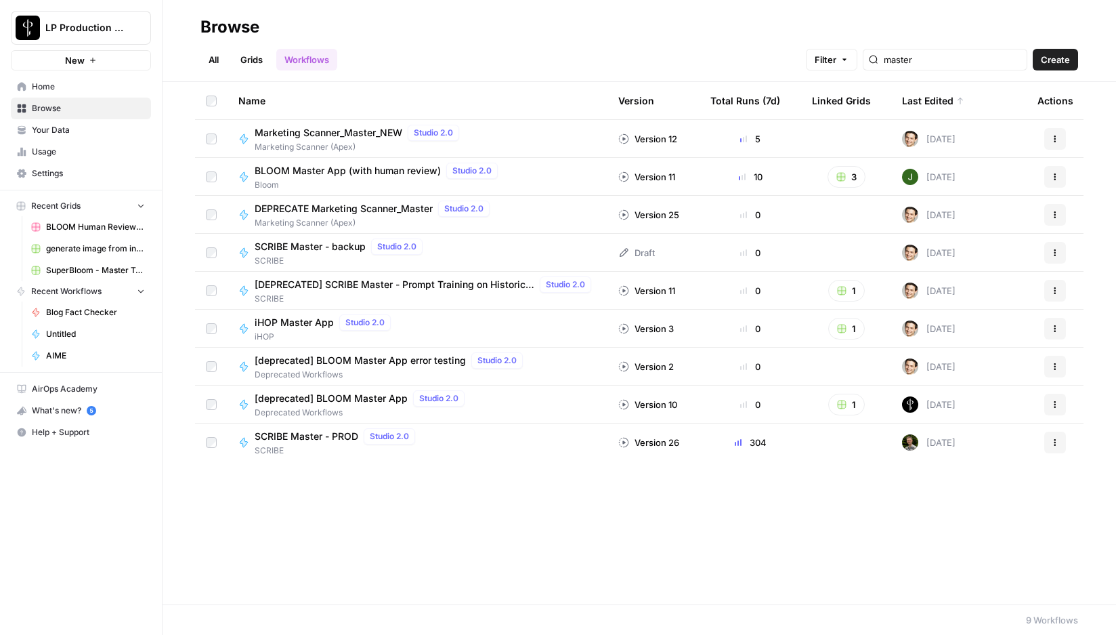
click at [362, 168] on span "BLOOM Master App (with human review)" at bounding box center [348, 171] width 186 height 14
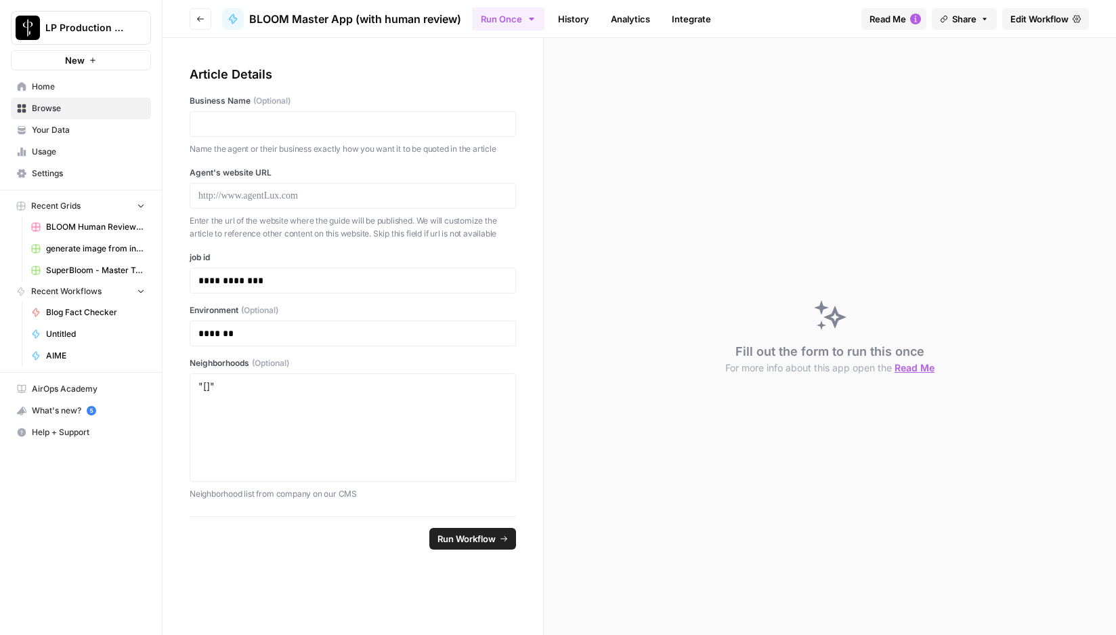
click at [573, 13] on link "History" at bounding box center [573, 19] width 47 height 22
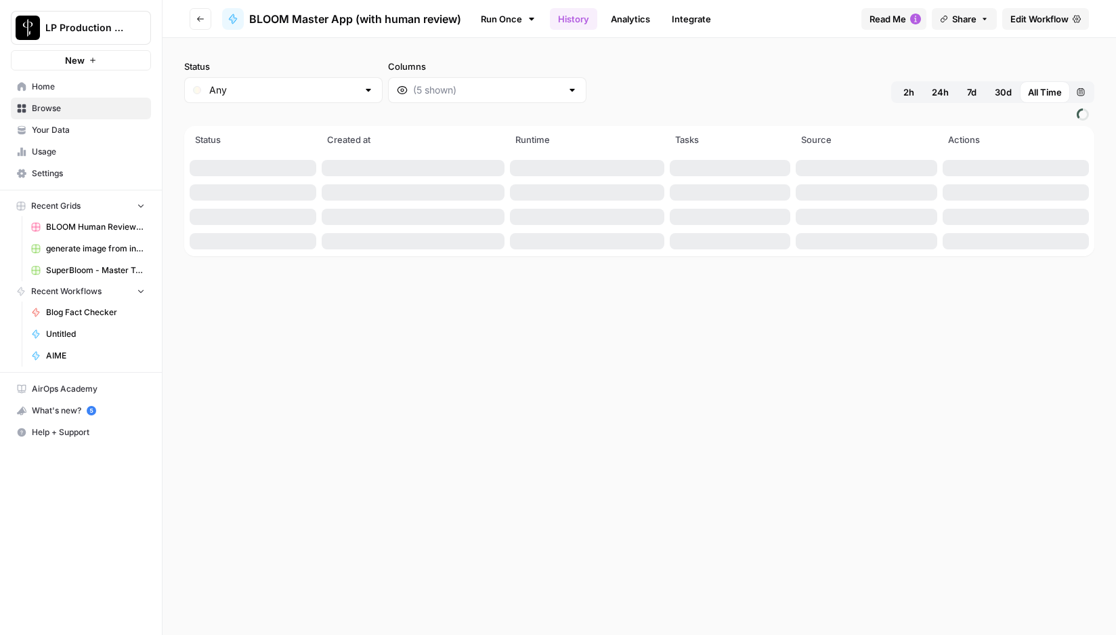
click at [974, 92] on span "7d" at bounding box center [971, 92] width 9 height 14
